Goal: Information Seeking & Learning: Find specific page/section

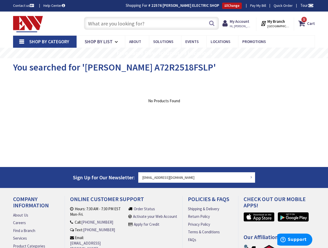
click at [97, 24] on input "text" at bounding box center [151, 23] width 135 height 13
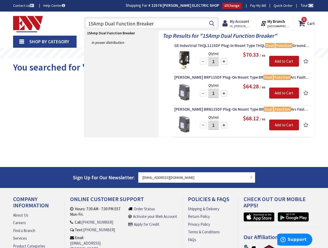
drag, startPoint x: 157, startPoint y: 23, endPoint x: 93, endPoint y: 23, distance: 64.4
click at [95, 24] on input "15Amp Dual Function Breaker" at bounding box center [151, 23] width 135 height 13
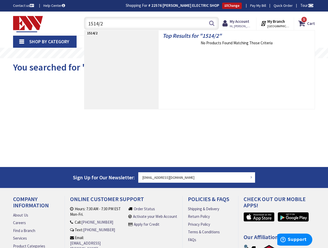
click at [93, 24] on input "1514/2" at bounding box center [151, 23] width 135 height 13
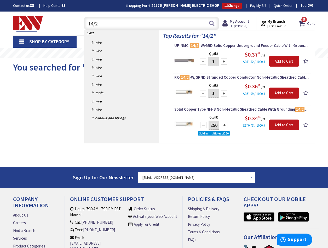
drag, startPoint x: 108, startPoint y: 23, endPoint x: 77, endPoint y: 23, distance: 31.4
click at [77, 23] on div "Toggle Nav 14/2 14/2 Search 5 5 5 items Cart My Cart 5 5" at bounding box center [164, 24] width 310 height 18
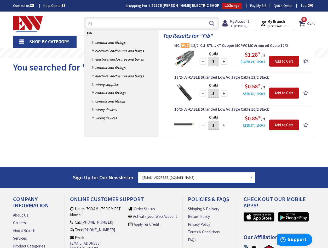
type input "F"
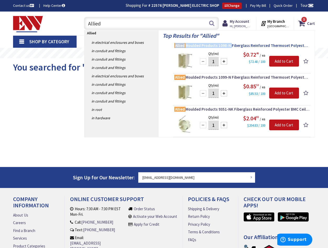
drag, startPoint x: 174, startPoint y: 46, endPoint x: 230, endPoint y: 46, distance: 56.3
click at [230, 46] on li "Allied Moulded Products 1098-N Fiberglass Reinforced Thermoset Polyester 1-Gang…" at bounding box center [242, 58] width 138 height 31
drag, startPoint x: 230, startPoint y: 46, endPoint x: 227, endPoint y: 45, distance: 3.2
copy span "Allied Moulded Products 1098-N"
drag, startPoint x: 108, startPoint y: 23, endPoint x: 71, endPoint y: 22, distance: 36.6
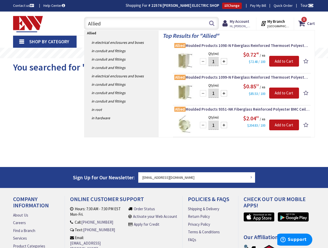
click at [71, 22] on div "Toggle Nav Allied Allied Search 5 5 5 items Cart My Cart 5 Close 5 items" at bounding box center [164, 24] width 310 height 18
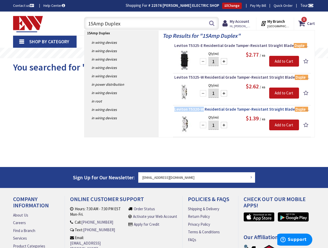
drag, startPoint x: 173, startPoint y: 109, endPoint x: 201, endPoint y: 110, distance: 28.0
click at [201, 110] on li "Leviton T5320-W Residential Grade Tamper-Resistant Straight Blade Duplex Recept…" at bounding box center [242, 121] width 138 height 31
copy span "Leviton T5320-W"
drag, startPoint x: 105, startPoint y: 24, endPoint x: 82, endPoint y: 23, distance: 23.0
click at [82, 23] on div "15Amp Duplex 15Amp Duplex Search" at bounding box center [150, 23] width 138 height 17
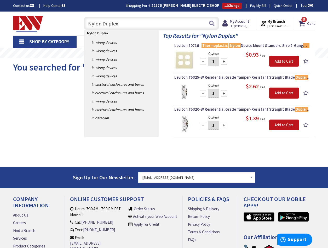
click at [145, 24] on input "Nylon Duplex" at bounding box center [151, 23] width 135 height 13
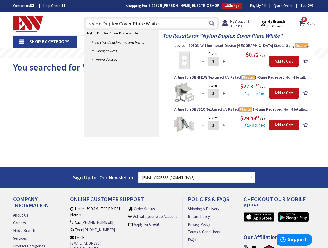
drag, startPoint x: 118, startPoint y: 24, endPoint x: 104, endPoint y: 23, distance: 14.7
click at [104, 23] on input "Nylon Duplex Cover Plate White" at bounding box center [151, 23] width 135 height 13
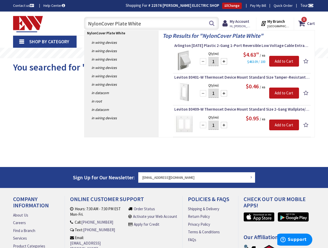
drag, startPoint x: 145, startPoint y: 23, endPoint x: 51, endPoint y: 22, distance: 94.7
click at [52, 22] on div "Toggle Nav NylonCover Plate White NylonCover Plate White Search 5 5 5 items Car…" at bounding box center [164, 24] width 310 height 18
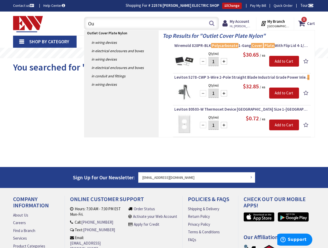
type input "O"
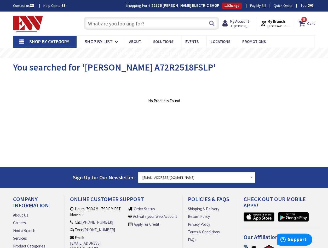
click at [20, 40] on link "Shop By Category" at bounding box center [45, 42] width 64 height 12
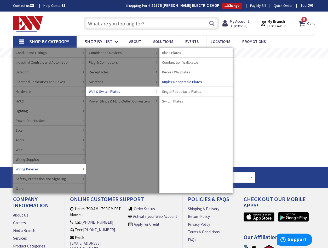
click at [180, 82] on span "Duplex Receptacle Plates" at bounding box center [182, 81] width 40 height 5
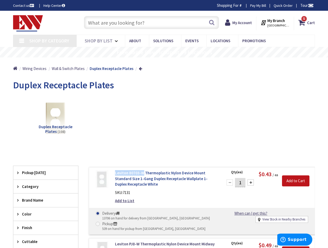
drag, startPoint x: 115, startPoint y: 172, endPoint x: 142, endPoint y: 174, distance: 27.8
click at [142, 174] on div "Leviton 80703-W Thermoplastic Nylon Device Mount Standard Size 1-Gang Duplex Re…" at bounding box center [166, 188] width 110 height 36
copy link "Leviton 80703-W"
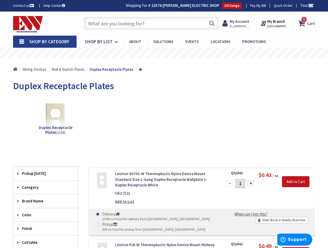
click at [117, 26] on input "text" at bounding box center [151, 23] width 135 height 13
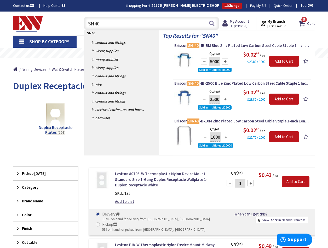
drag, startPoint x: 102, startPoint y: 23, endPoint x: 71, endPoint y: 23, distance: 30.9
click at [71, 23] on div "Toggle Nav SN40 SN40 Search 5 5 5 items Cart My Cart 5 5" at bounding box center [164, 24] width 310 height 18
type input "Fire Stop"
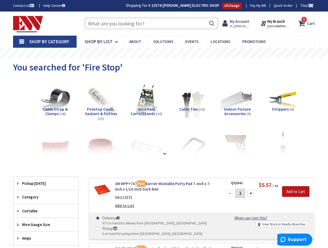
click at [103, 24] on input "text" at bounding box center [151, 23] width 135 height 13
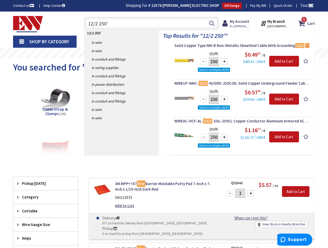
drag, startPoint x: 122, startPoint y: 22, endPoint x: 61, endPoint y: 21, distance: 61.0
click at [61, 22] on div "Toggle Nav 12/2 250' 12/2 250' Search 5 5 5 items Cart My Cart 5" at bounding box center [164, 24] width 310 height 18
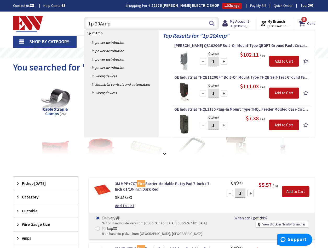
drag, startPoint x: 112, startPoint y: 24, endPoint x: 69, endPoint y: 25, distance: 42.7
click at [70, 25] on div "Toggle Nav 1p 20Amp 1p 20Amp Search 5 5 5 items Cart My Cart 5" at bounding box center [164, 24] width 310 height 18
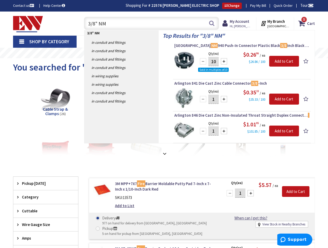
type input "3/8" NM"
drag, startPoint x: 174, startPoint y: 83, endPoint x: 197, endPoint y: 83, distance: 23.0
click at [197, 83] on li "Arlington 841 Die Cast Zinc Cable Connector 3/8 -Inch Qty (ea) 1 Please select …" at bounding box center [242, 96] width 138 height 31
drag, startPoint x: 197, startPoint y: 83, endPoint x: 193, endPoint y: 83, distance: 3.4
copy span "Arlington 841"
